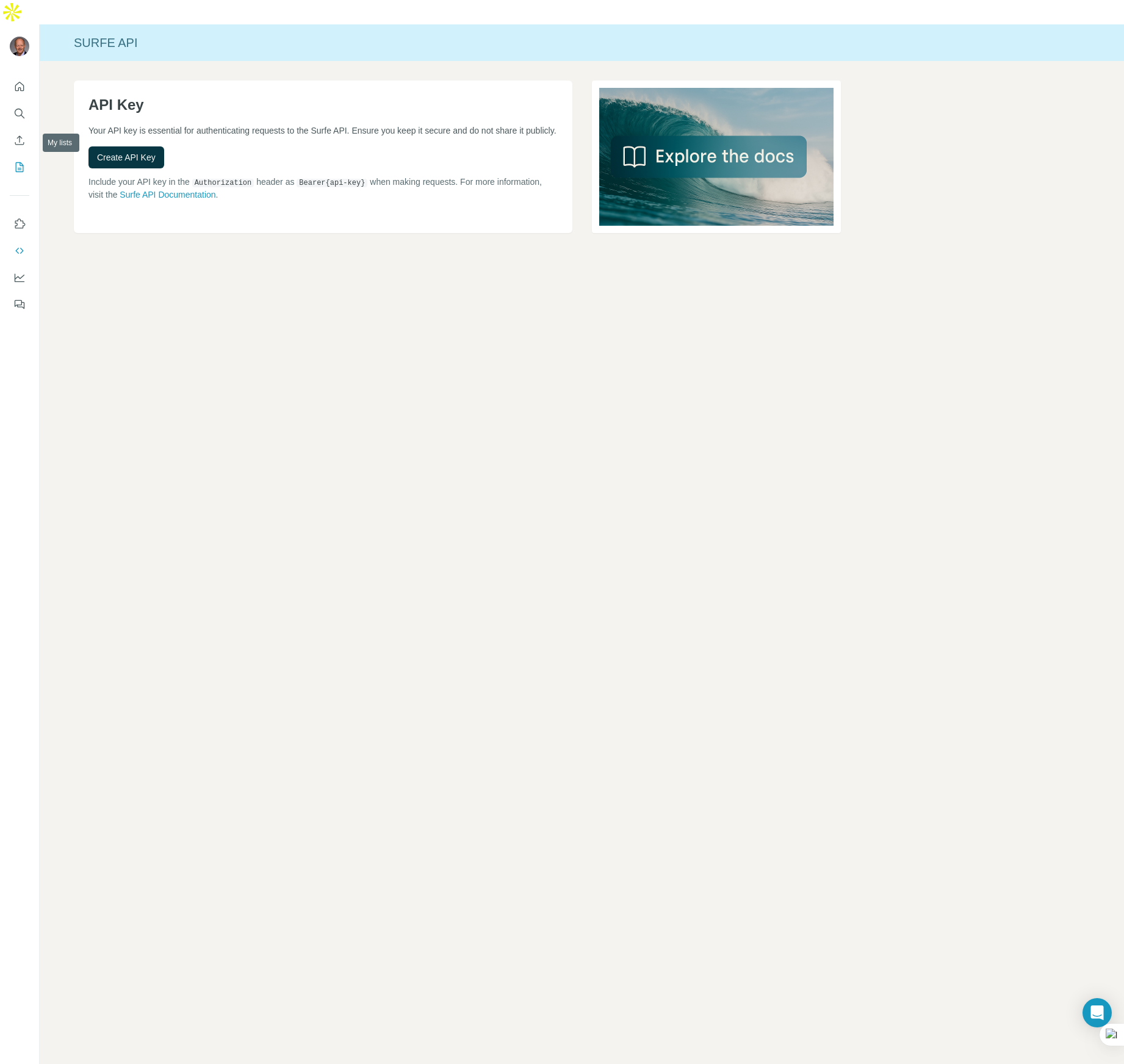
click at [21, 161] on icon "My lists" at bounding box center [20, 167] width 12 height 12
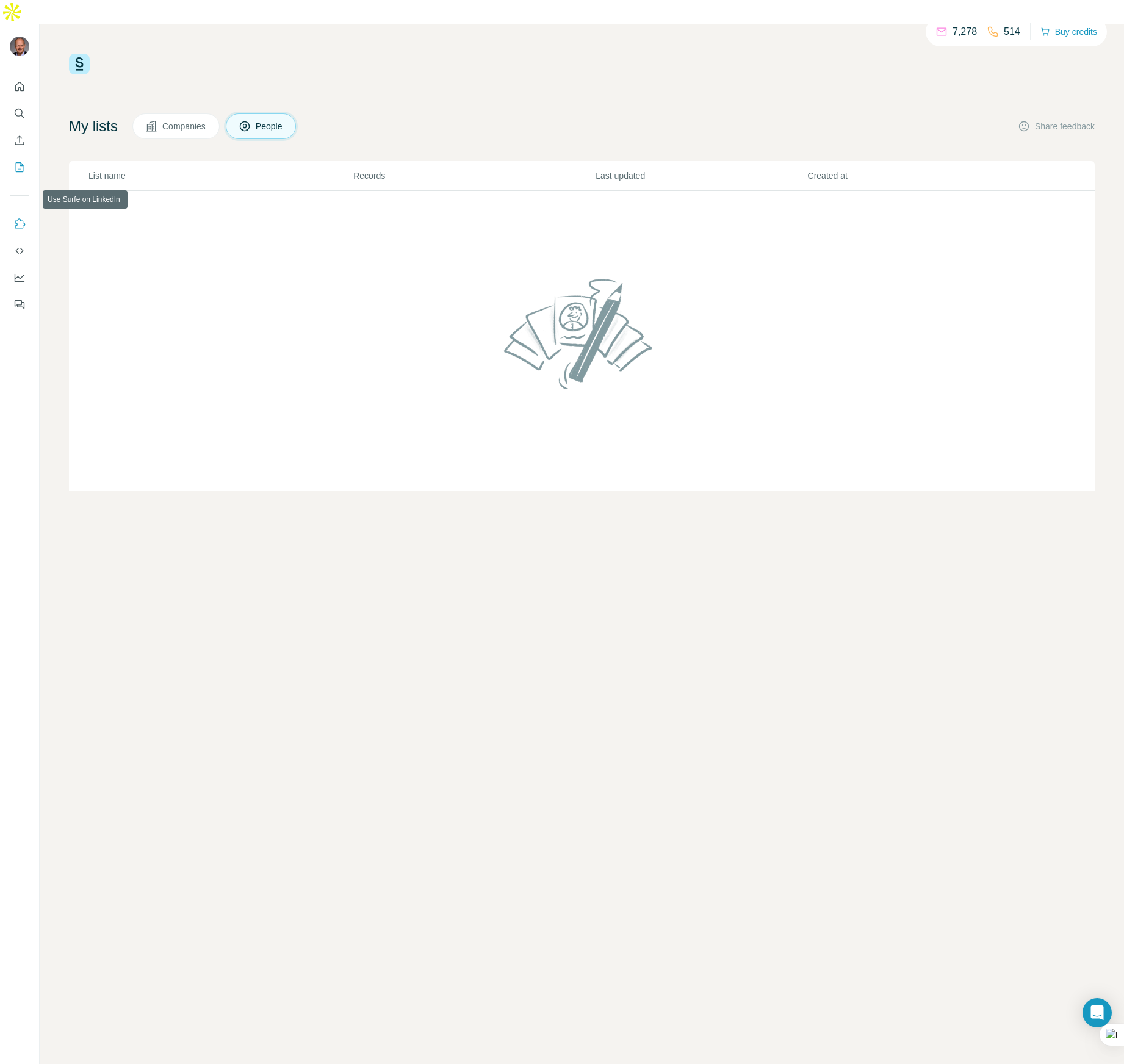
click at [20, 218] on icon "Use Surfe on LinkedIn" at bounding box center [20, 224] width 12 height 12
click at [23, 82] on icon "Quick start" at bounding box center [20, 87] width 9 height 9
